Goal: Information Seeking & Learning: Learn about a topic

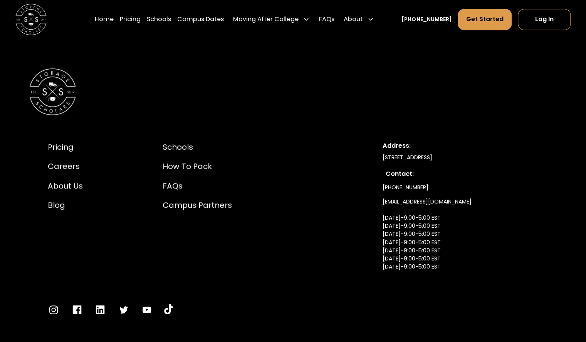
scroll to position [2032, 0]
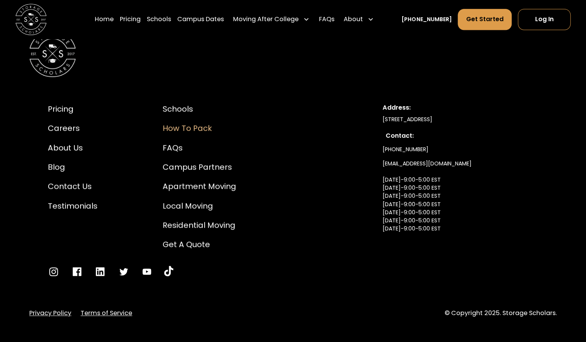
click at [196, 122] on div "How to Pack" at bounding box center [199, 128] width 74 height 12
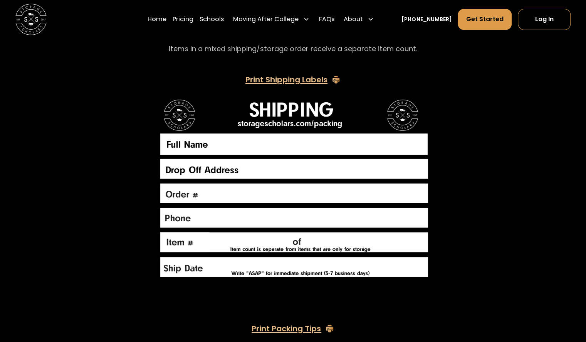
scroll to position [1602, 0]
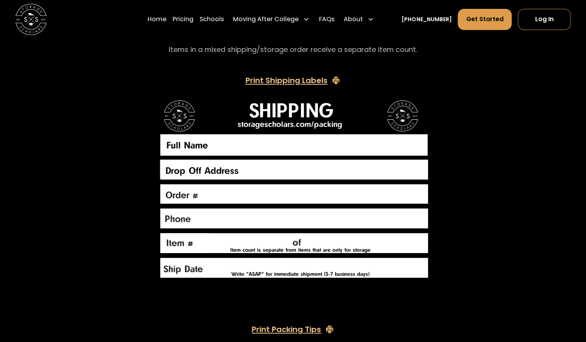
click at [178, 166] on img at bounding box center [292, 190] width 279 height 186
click at [152, 197] on div "Resources Write the following information directly on your Storage Scholars box…" at bounding box center [292, 160] width 527 height 1000
click at [188, 197] on img at bounding box center [292, 190] width 279 height 186
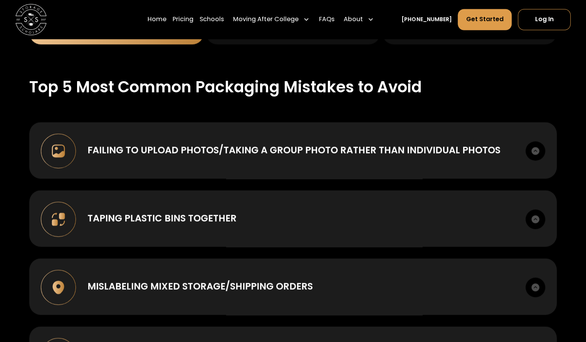
scroll to position [786, 0]
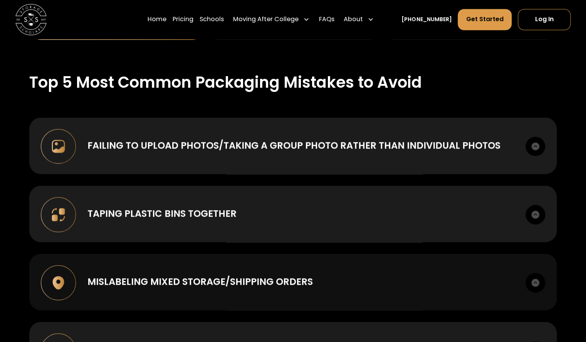
click at [539, 283] on img at bounding box center [534, 282] width 19 height 19
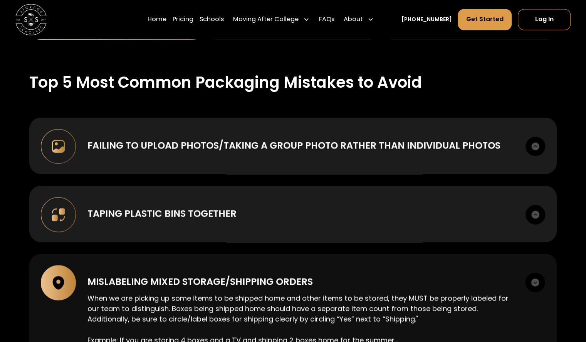
click at [534, 282] on img at bounding box center [534, 282] width 19 height 19
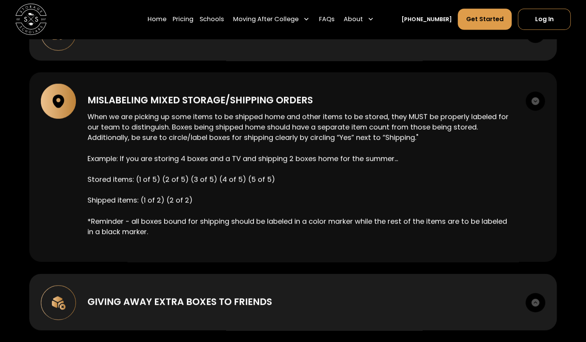
scroll to position [946, 0]
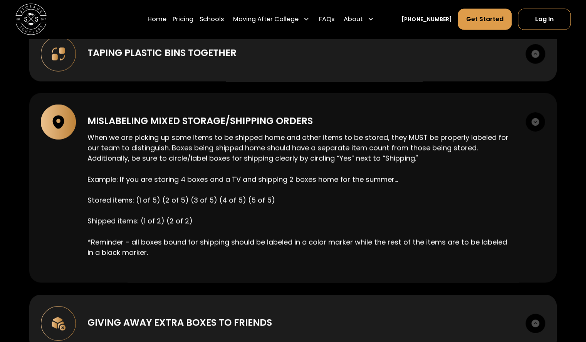
click at [538, 123] on img at bounding box center [534, 121] width 19 height 19
click at [534, 121] on img at bounding box center [534, 121] width 19 height 19
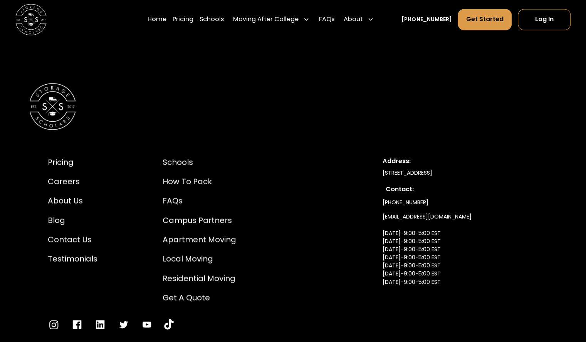
scroll to position [2572, 0]
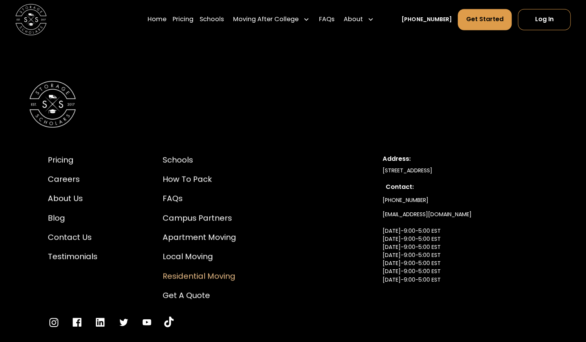
click at [204, 272] on div "Residential Moving" at bounding box center [199, 276] width 74 height 12
click at [185, 291] on div "Get a Quote" at bounding box center [199, 296] width 74 height 12
click at [68, 159] on div "Pricing" at bounding box center [73, 160] width 50 height 12
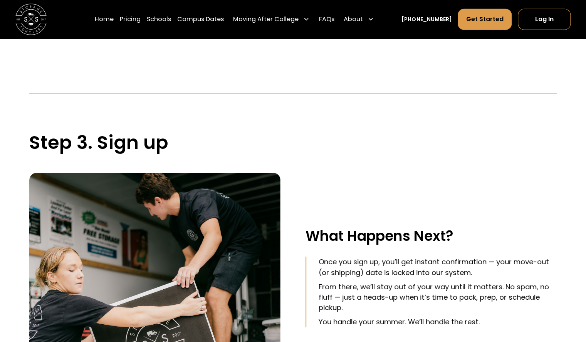
scroll to position [1364, 0]
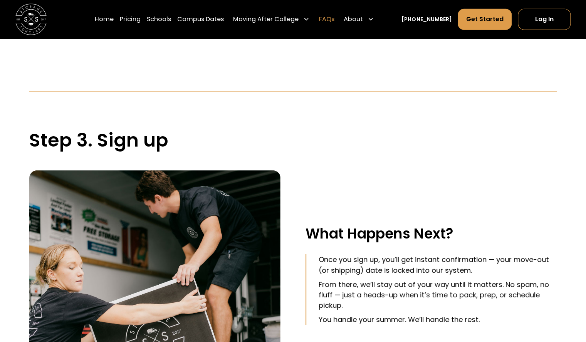
click at [334, 22] on link "FAQs" at bounding box center [325, 19] width 15 height 22
